Goal: Navigation & Orientation: Find specific page/section

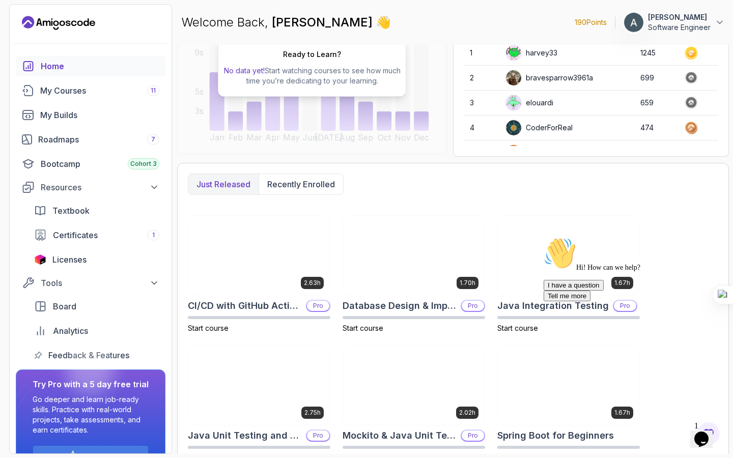
scroll to position [147, 0]
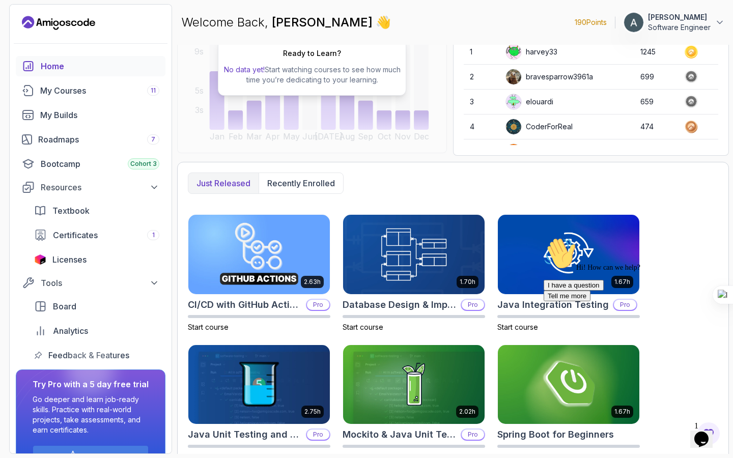
click at [213, 181] on p "Just released" at bounding box center [223, 183] width 54 height 12
click at [300, 183] on p "Recently enrolled" at bounding box center [301, 183] width 68 height 12
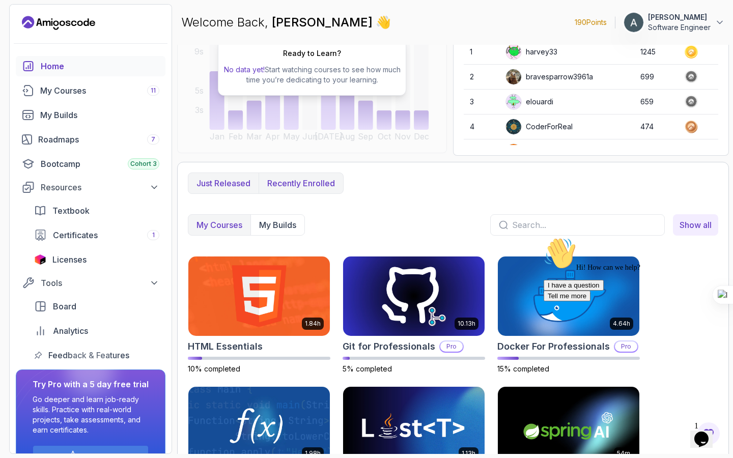
click at [219, 183] on p "Just released" at bounding box center [223, 183] width 54 height 12
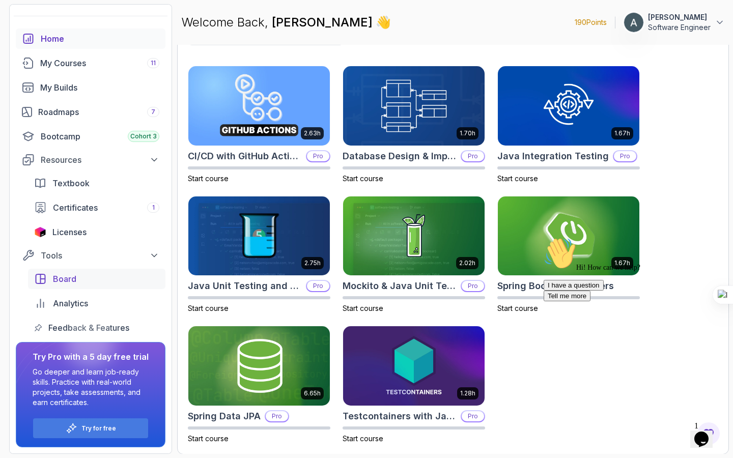
scroll to position [0, 0]
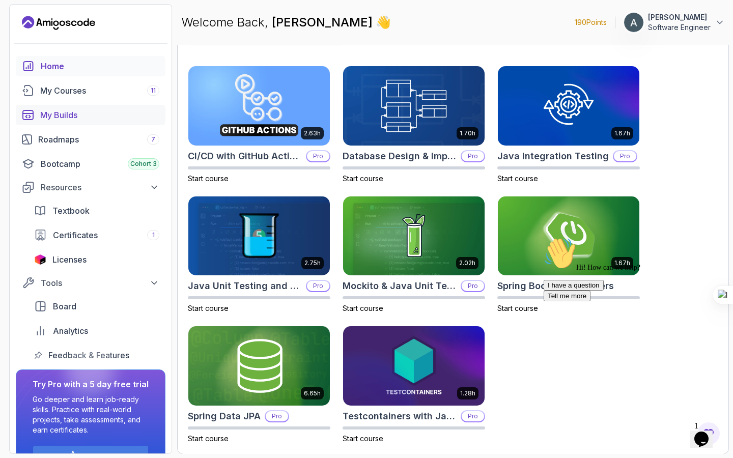
click at [62, 115] on div "My Builds" at bounding box center [99, 115] width 119 height 12
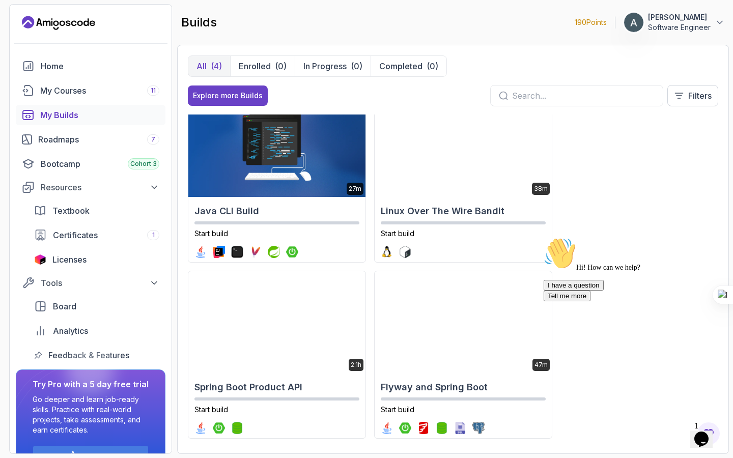
scroll to position [27, 0]
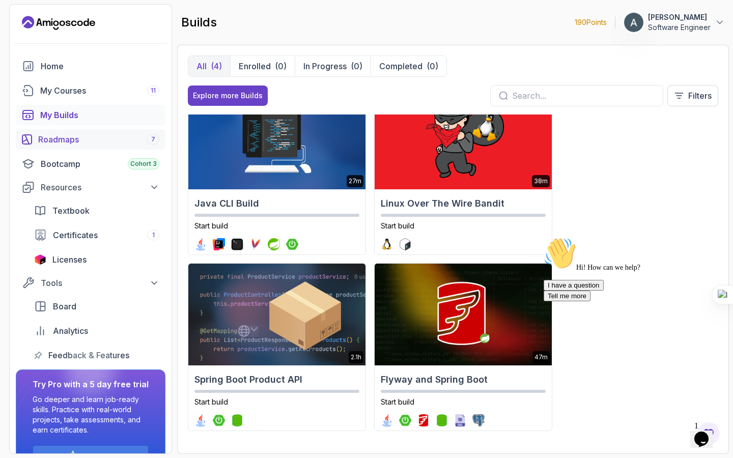
click at [59, 141] on div "Roadmaps 7" at bounding box center [98, 139] width 121 height 12
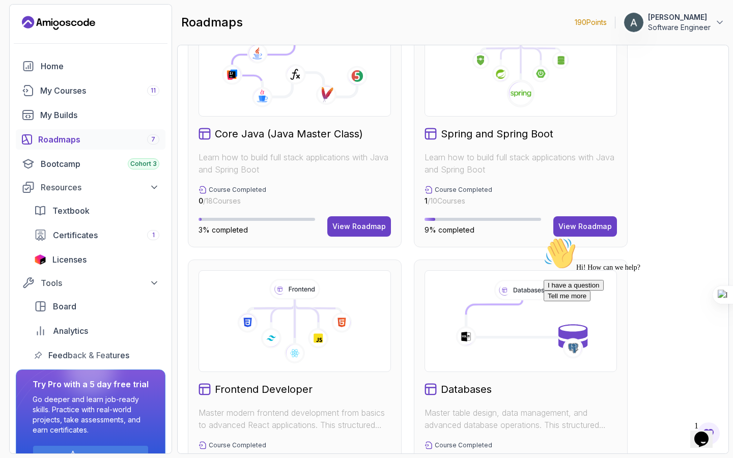
scroll to position [284, 0]
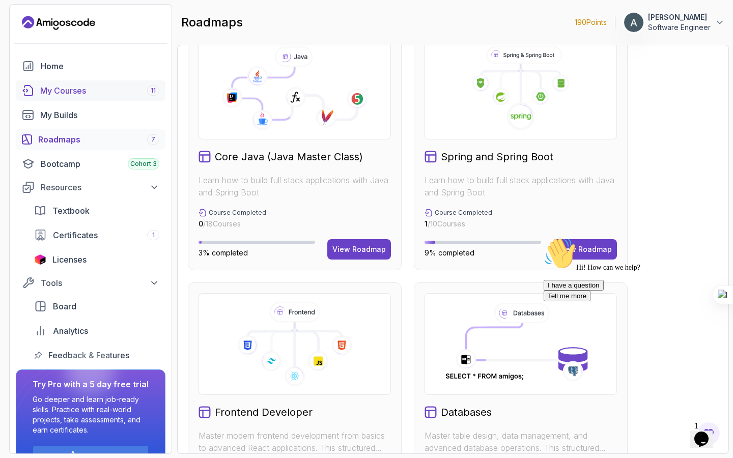
click at [61, 89] on div "My Courses 11" at bounding box center [99, 90] width 119 height 12
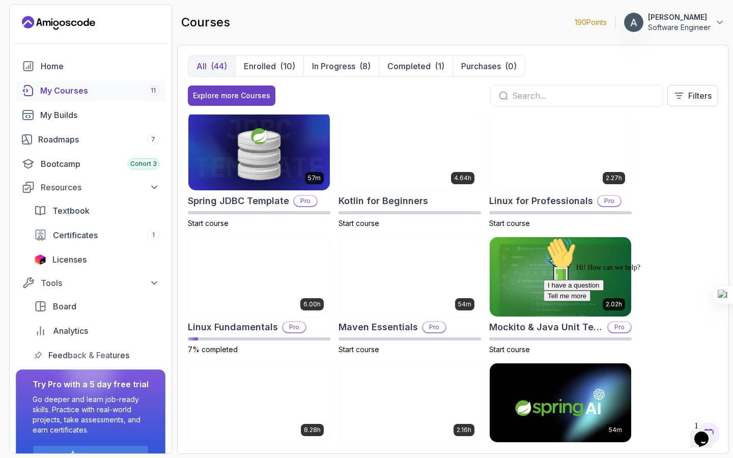
scroll to position [994, 0]
